Goal: Task Accomplishment & Management: Manage account settings

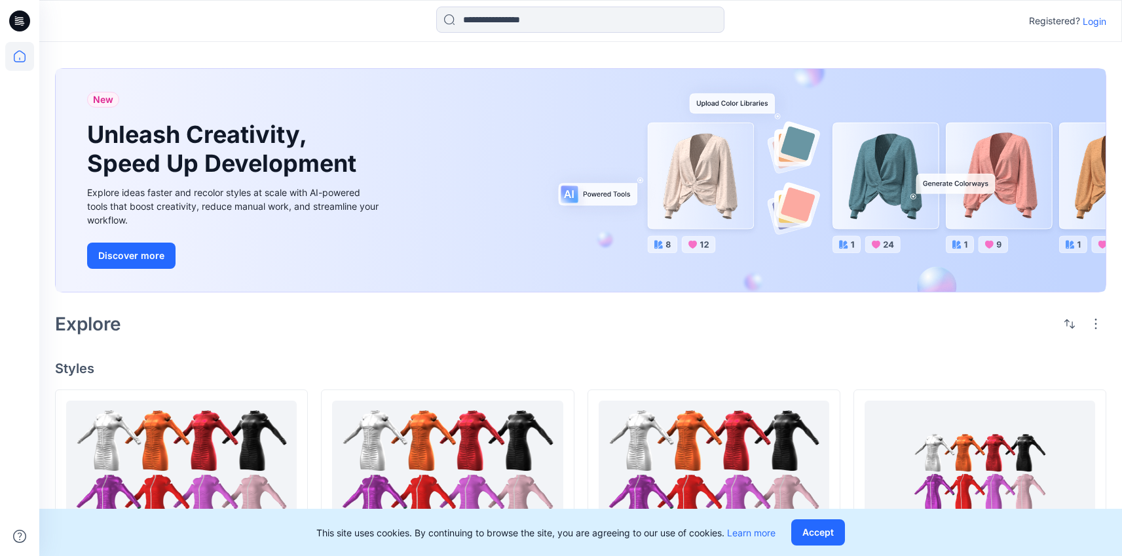
click at [1094, 27] on p "Login" at bounding box center [1095, 21] width 24 height 14
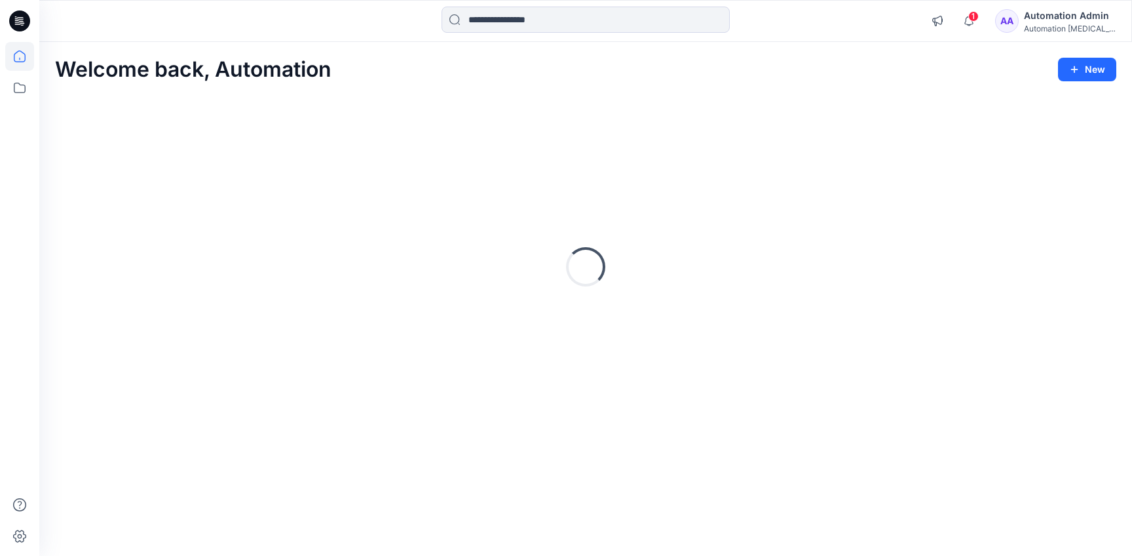
click at [1067, 14] on div "Automation Admin" at bounding box center [1070, 16] width 92 height 16
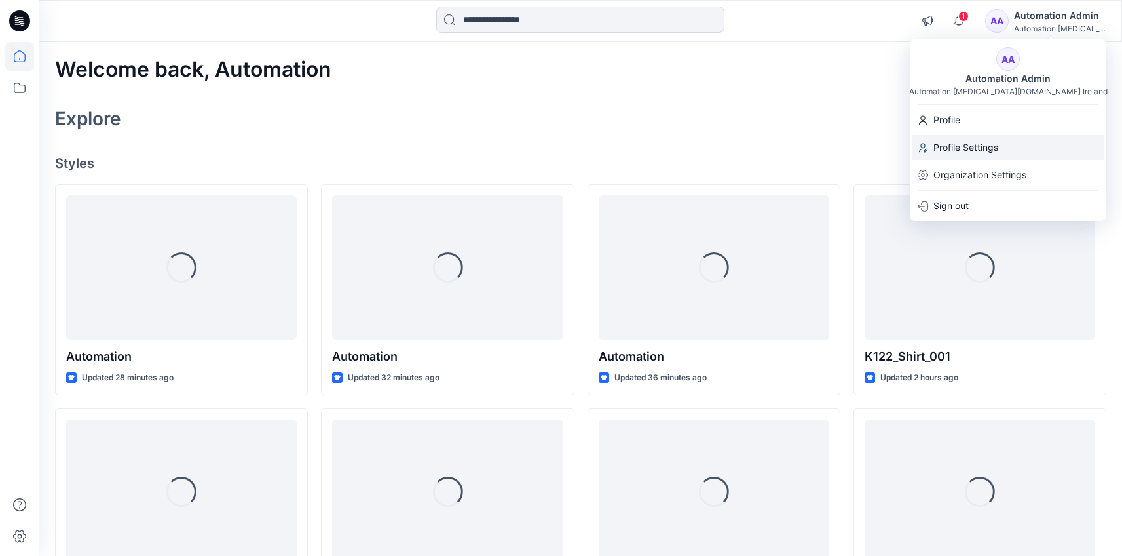
click at [1019, 140] on div "Profile Settings" at bounding box center [1008, 147] width 191 height 25
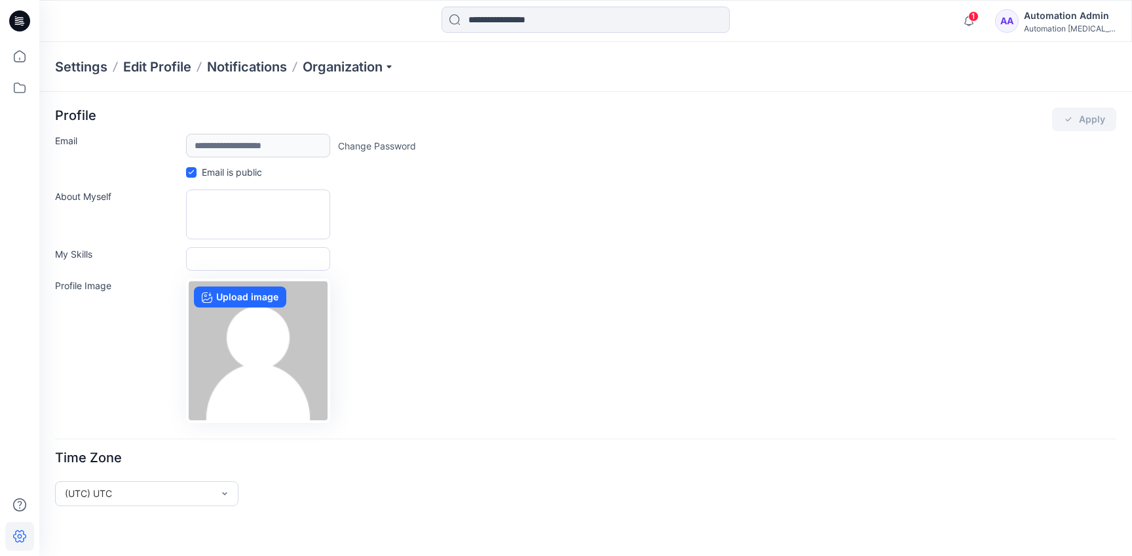
click at [1046, 18] on div "Automation Admin" at bounding box center [1070, 16] width 92 height 16
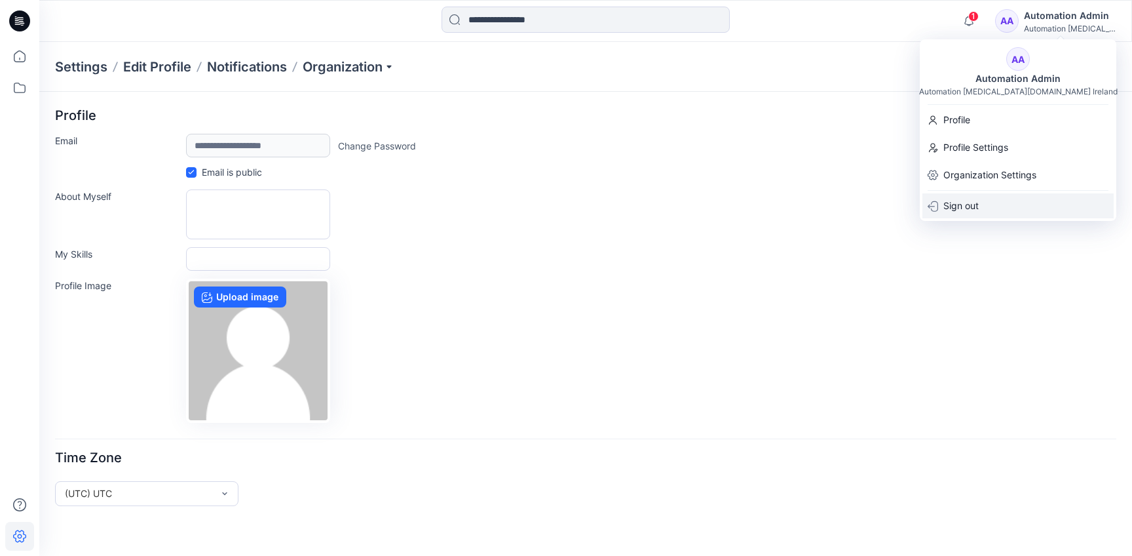
click at [1014, 200] on div "Sign out" at bounding box center [1017, 205] width 191 height 25
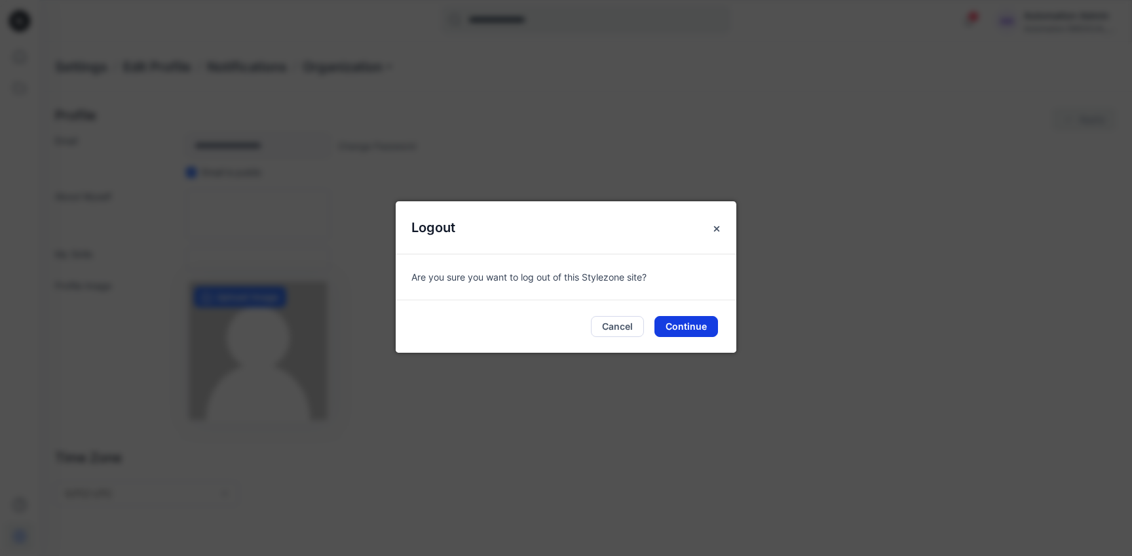
click at [693, 330] on button "Continue" at bounding box center [687, 326] width 64 height 21
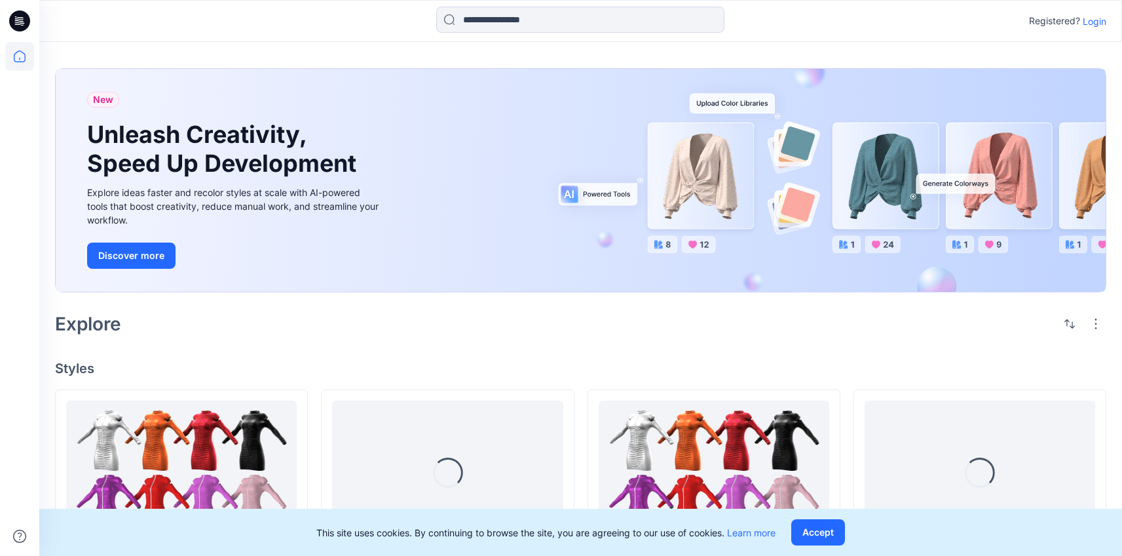
click at [1096, 21] on p "Login" at bounding box center [1095, 21] width 24 height 14
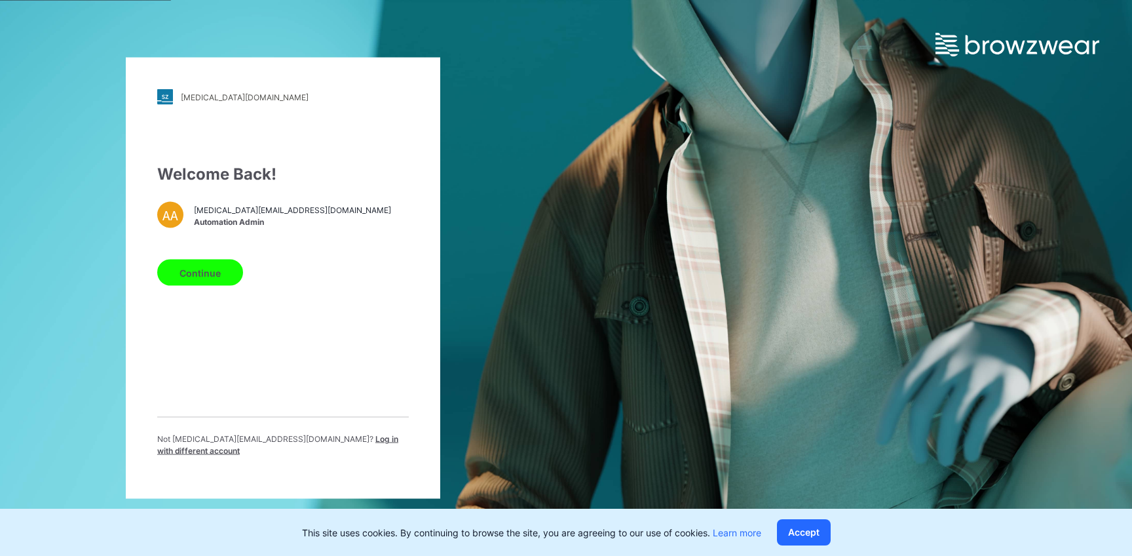
click at [342, 444] on span "Log in with different account" at bounding box center [277, 445] width 241 height 22
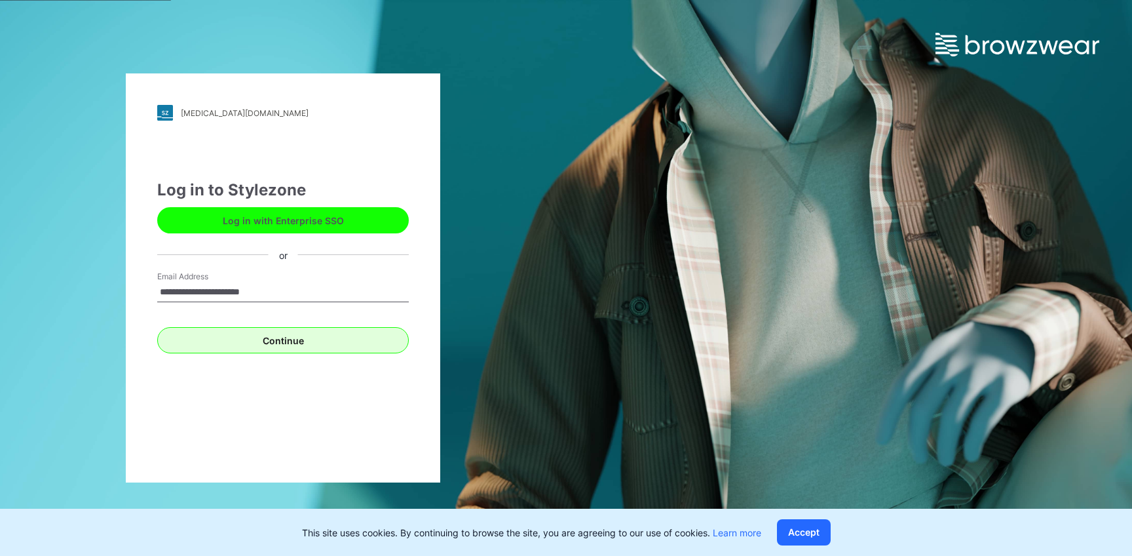
type input "**********"
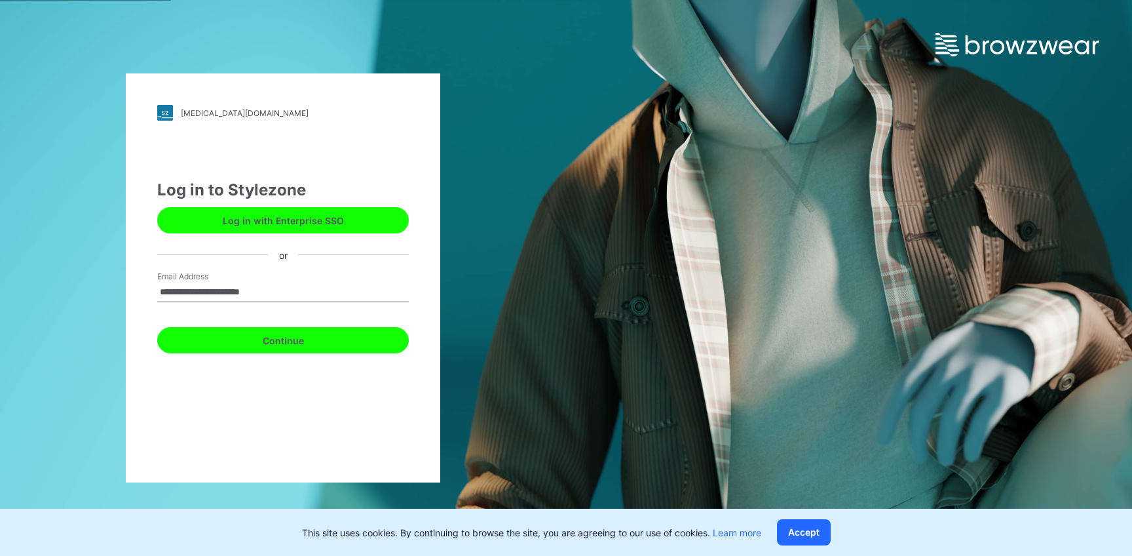
click at [278, 341] on button "Continue" at bounding box center [283, 340] width 252 height 26
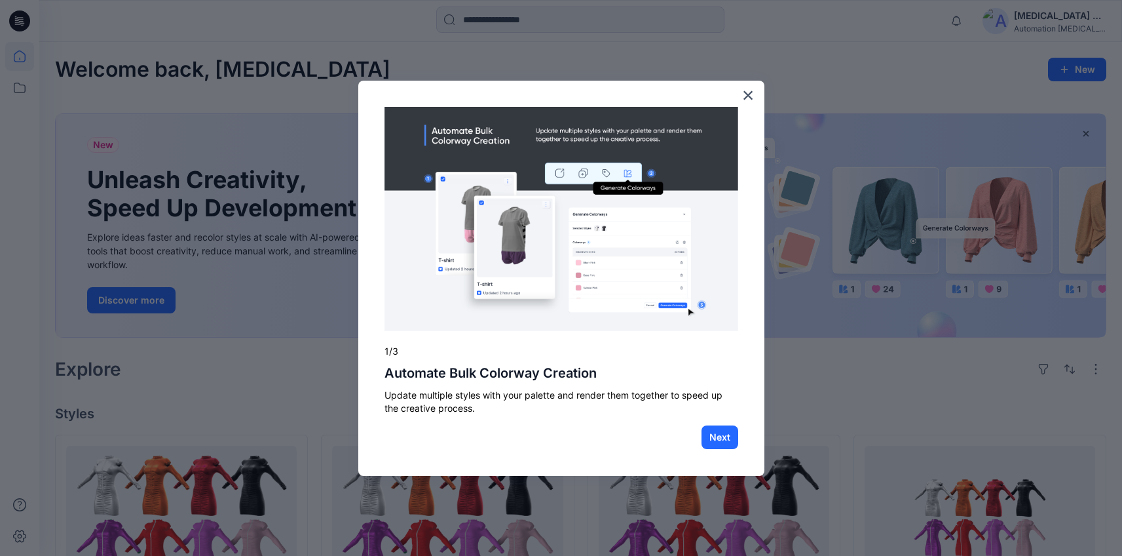
scroll to position [464, 0]
